Goal: Check status: Check status

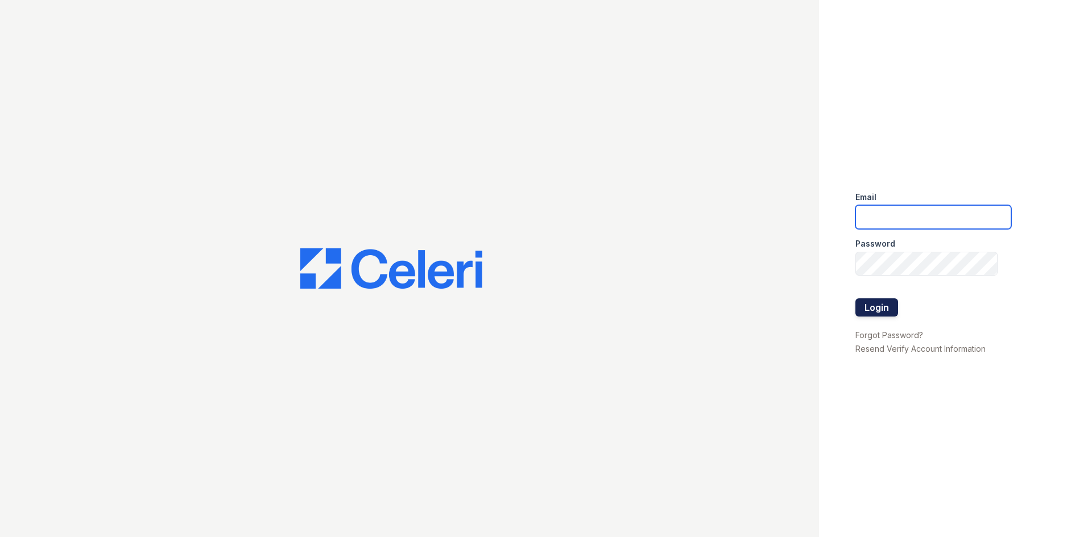
type input "arrivelex@trinity-pm.com"
drag, startPoint x: 881, startPoint y: 304, endPoint x: 892, endPoint y: 301, distance: 11.9
click at [880, 304] on button "Login" at bounding box center [876, 308] width 43 height 18
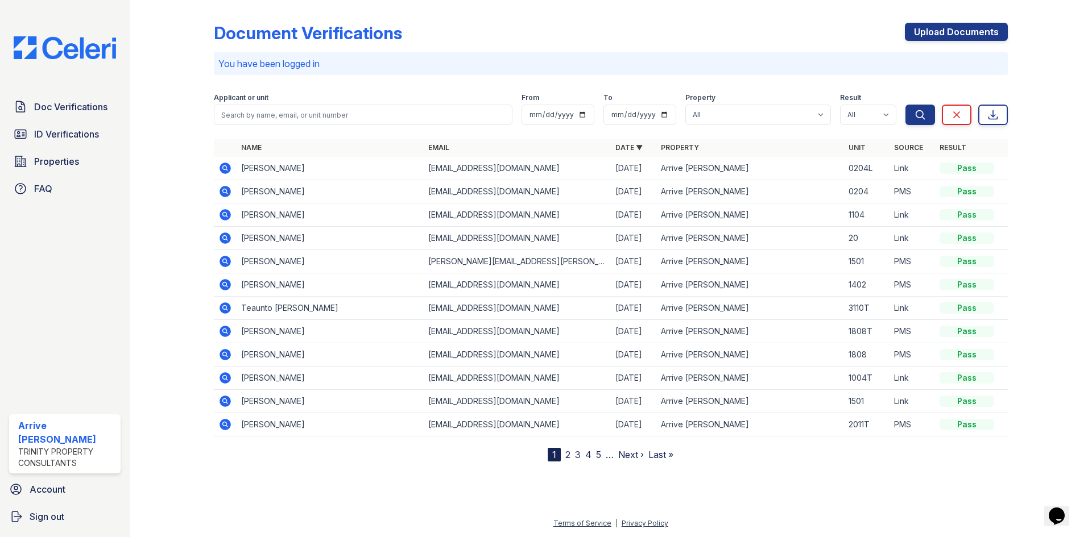
click at [222, 172] on icon at bounding box center [225, 168] width 11 height 11
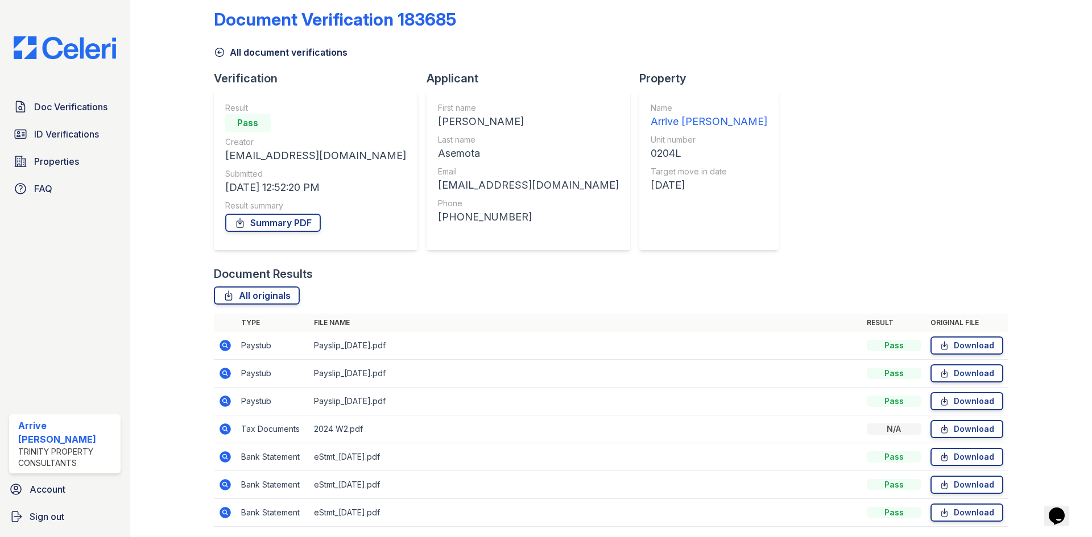
scroll to position [53, 0]
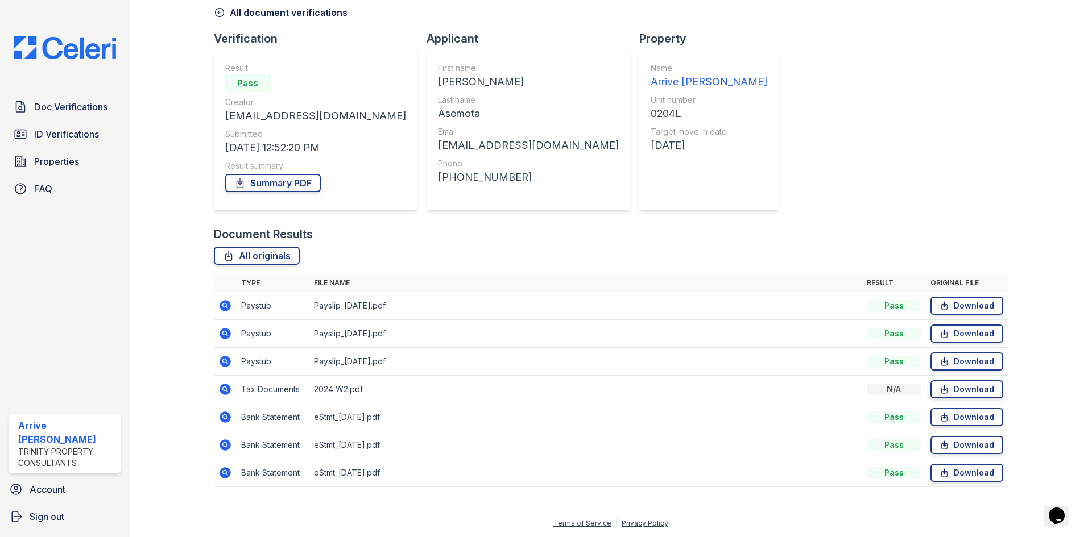
click at [226, 307] on icon at bounding box center [225, 306] width 14 height 14
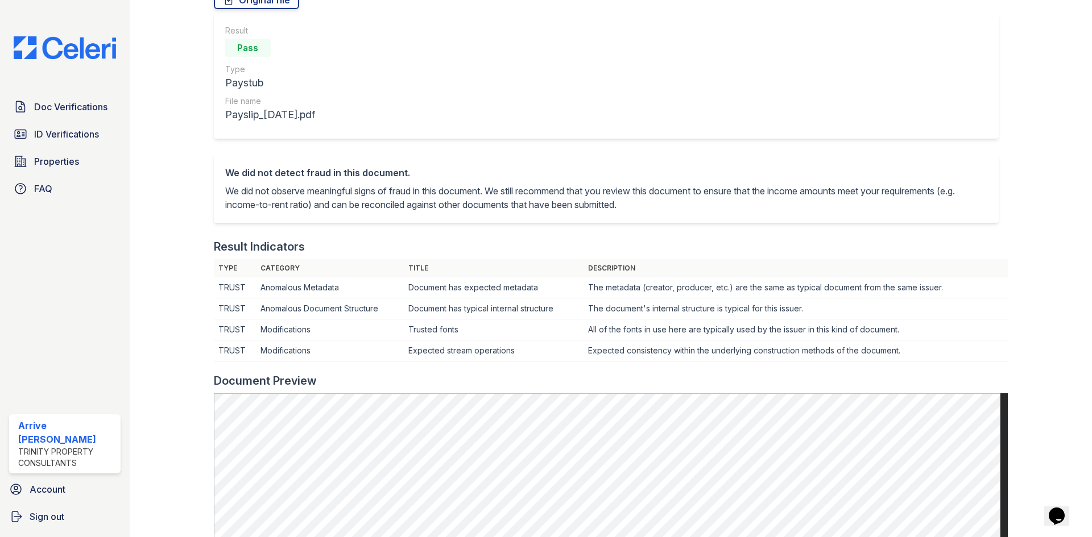
scroll to position [171, 0]
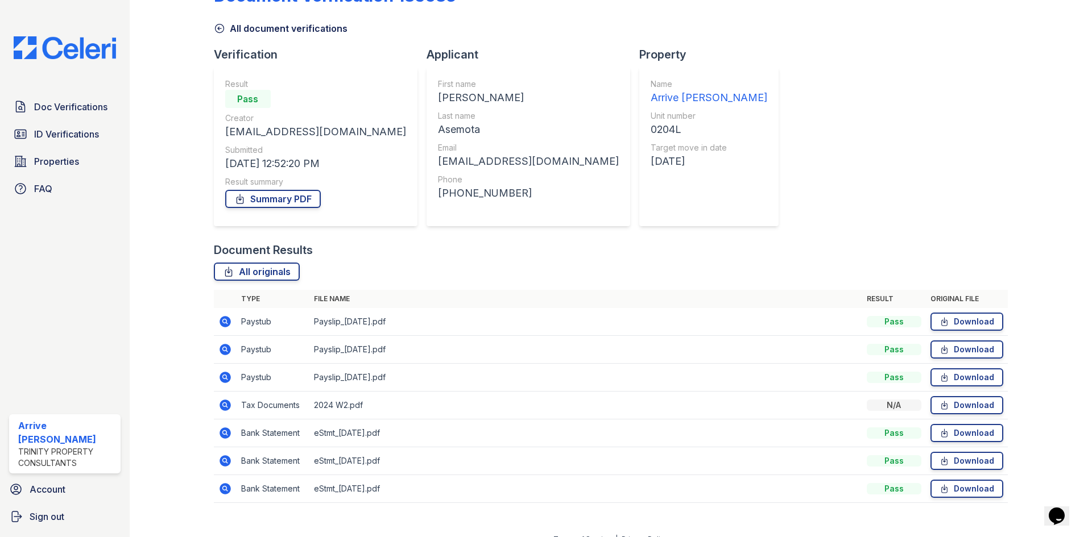
scroll to position [53, 0]
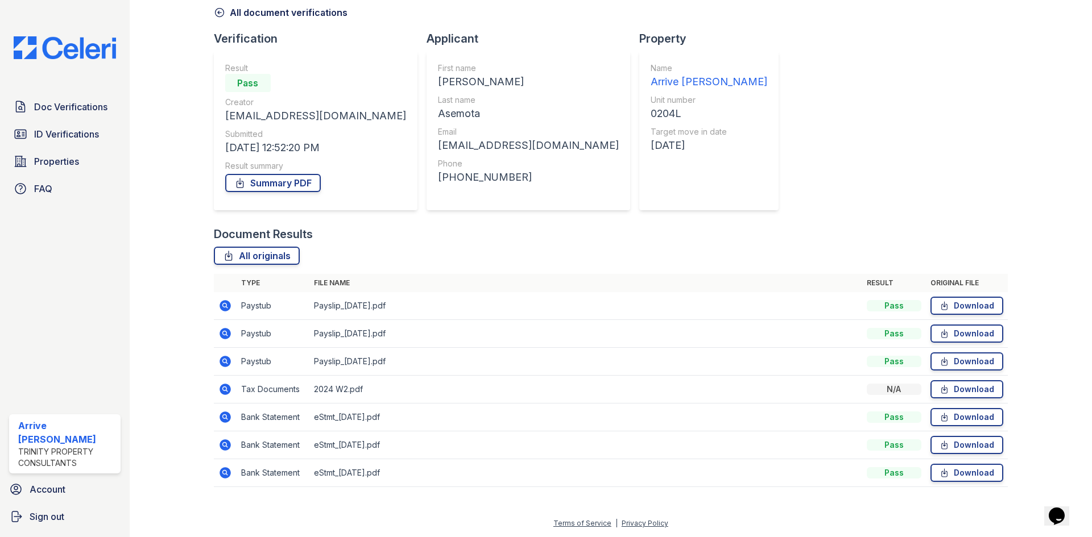
click at [224, 417] on icon at bounding box center [224, 416] width 3 height 3
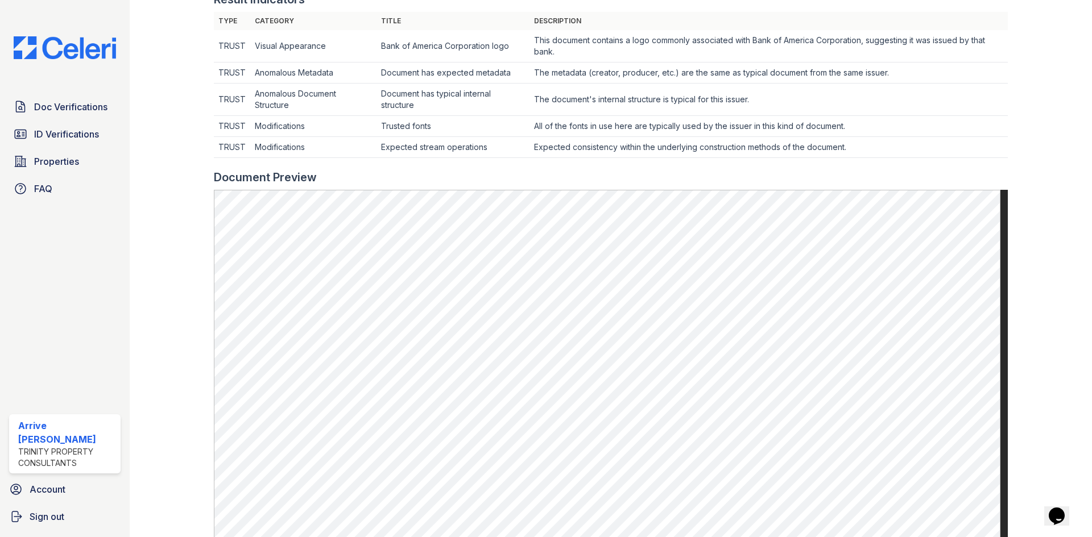
scroll to position [171, 0]
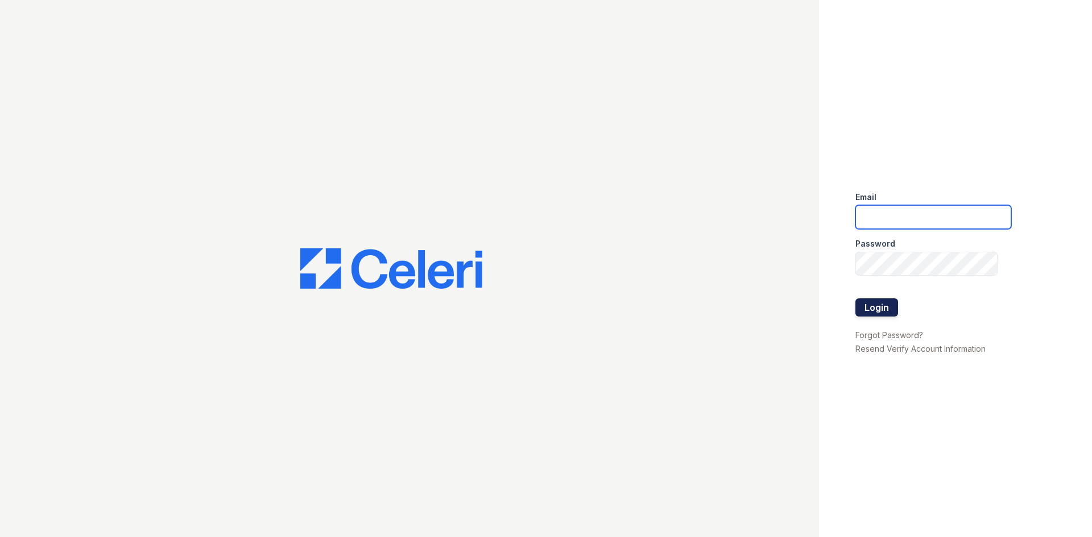
type input "[EMAIL_ADDRESS][DOMAIN_NAME]"
click at [884, 305] on button "Login" at bounding box center [876, 308] width 43 height 18
